Goal: Transaction & Acquisition: Register for event/course

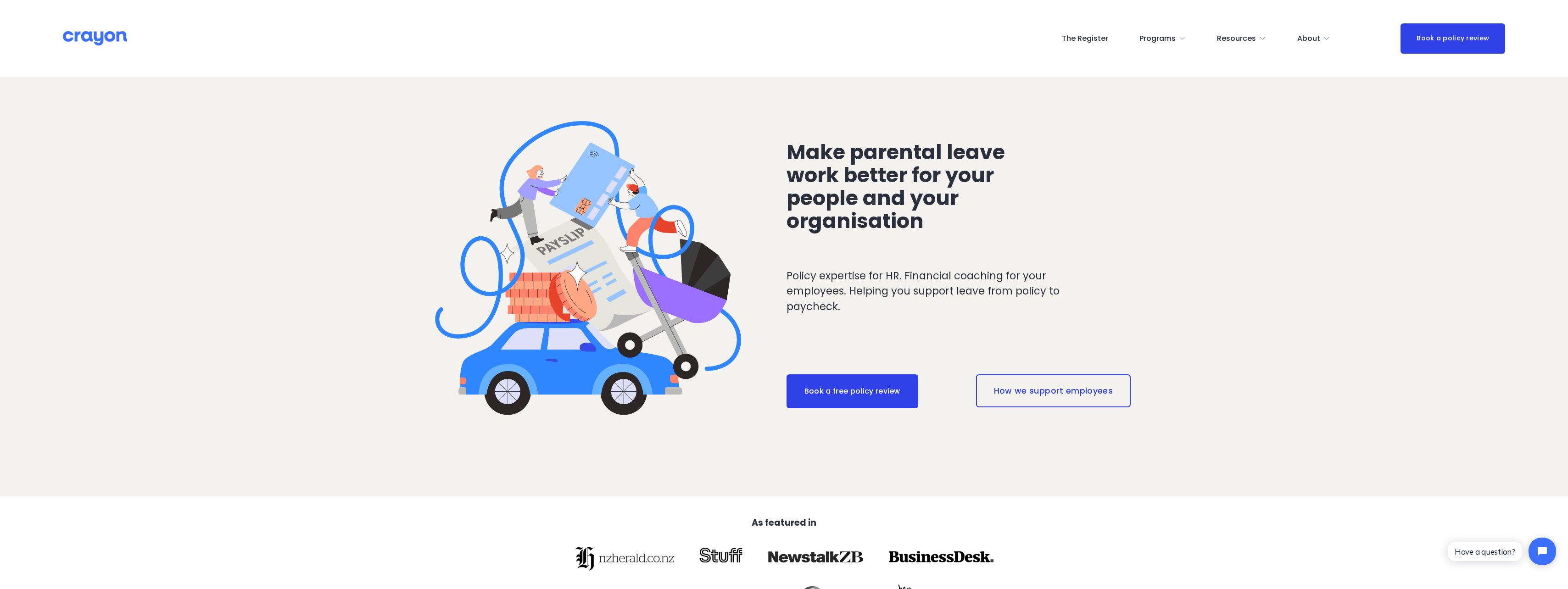
click at [1096, 35] on link "The Register" at bounding box center [1085, 38] width 46 height 15
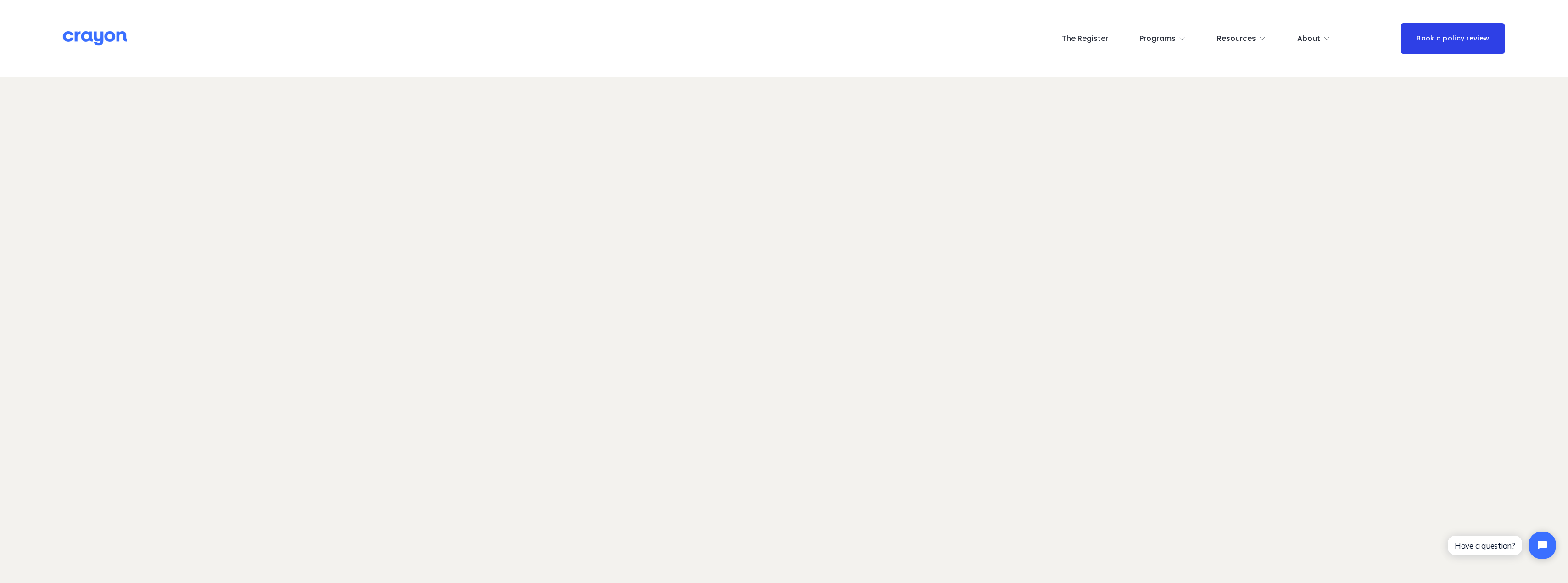
scroll to position [87, 0]
